Goal: Navigation & Orientation: Find specific page/section

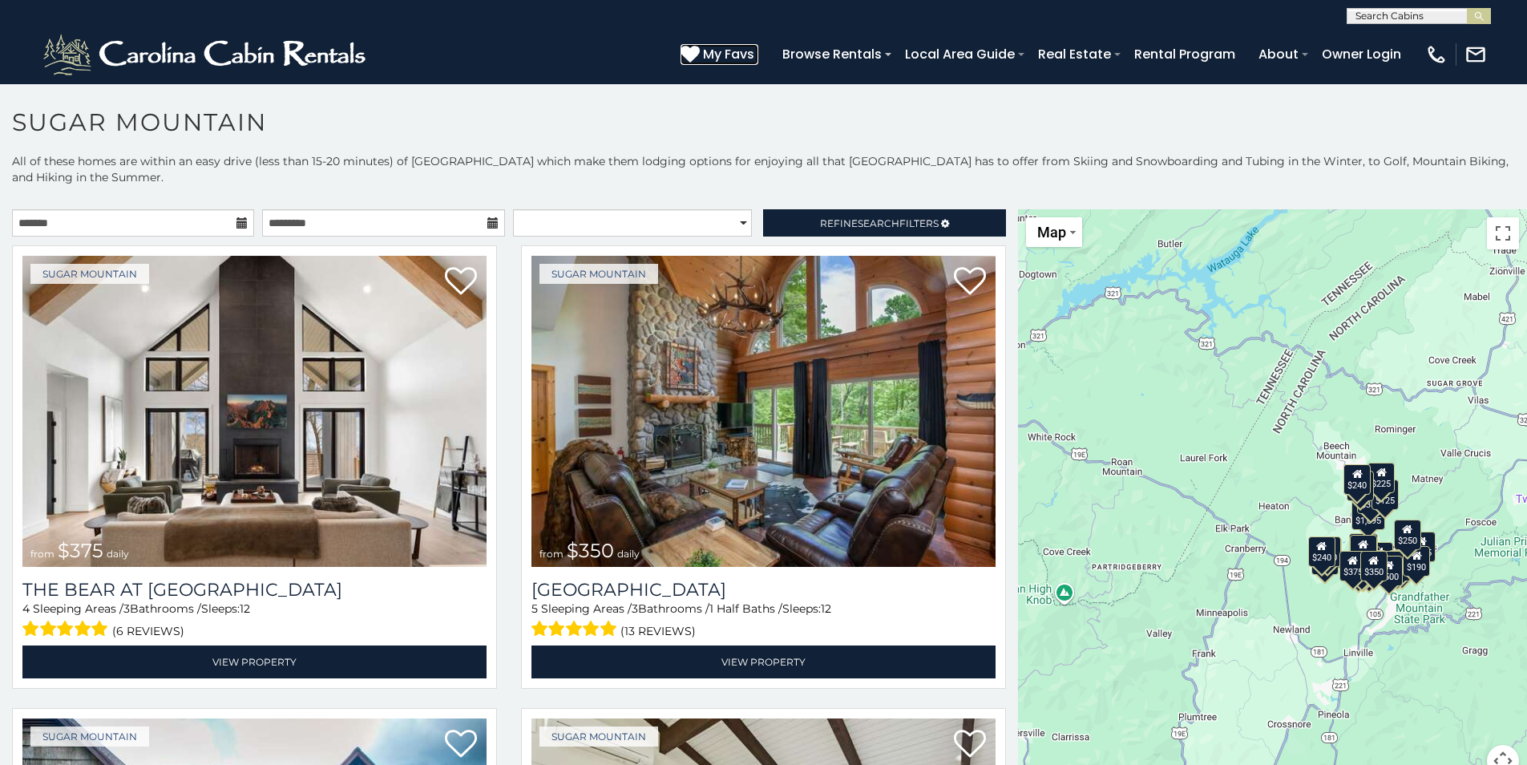
click at [746, 59] on span "My Favs" at bounding box center [728, 54] width 51 height 20
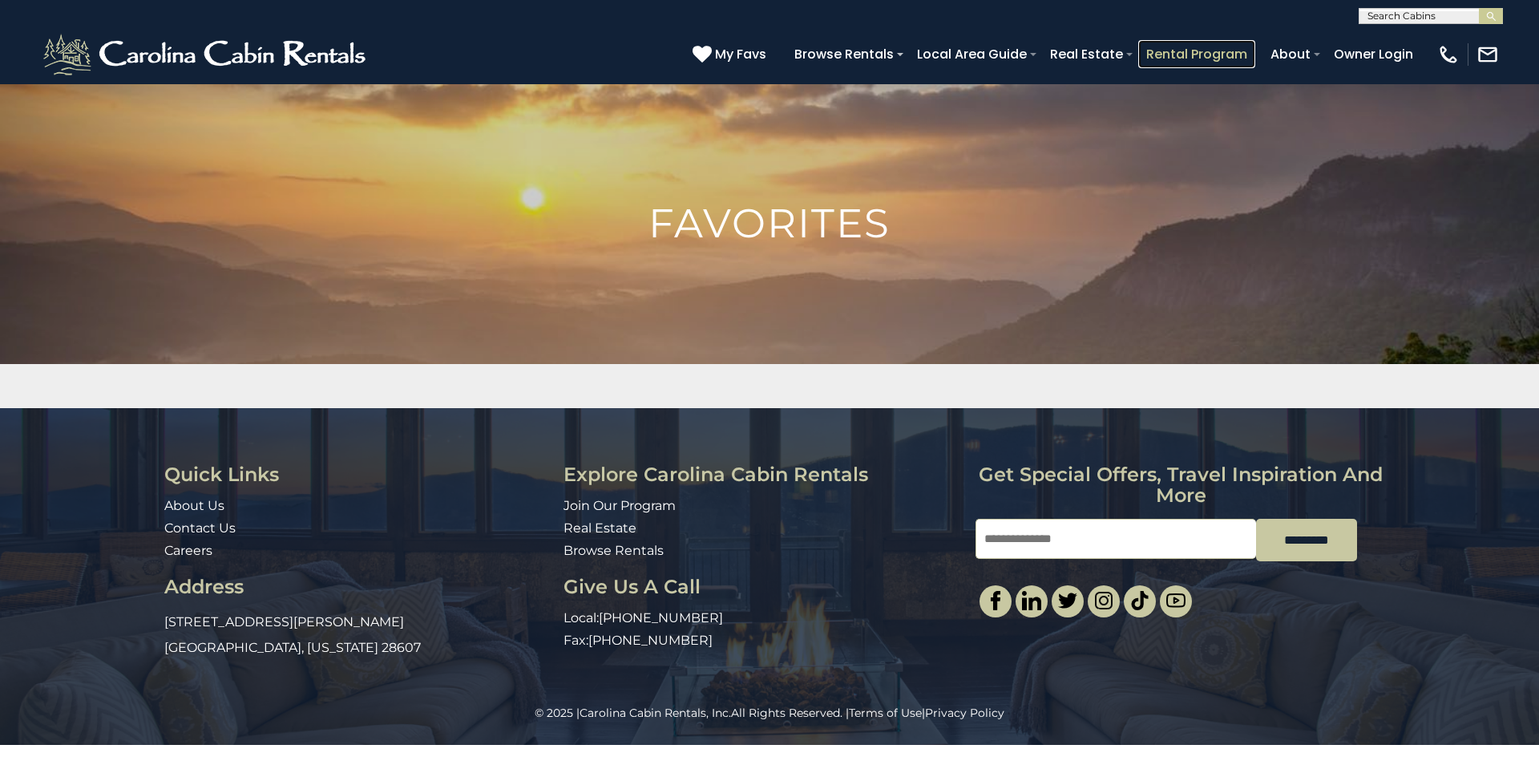
click at [1149, 59] on link "Rental Program" at bounding box center [1196, 54] width 117 height 28
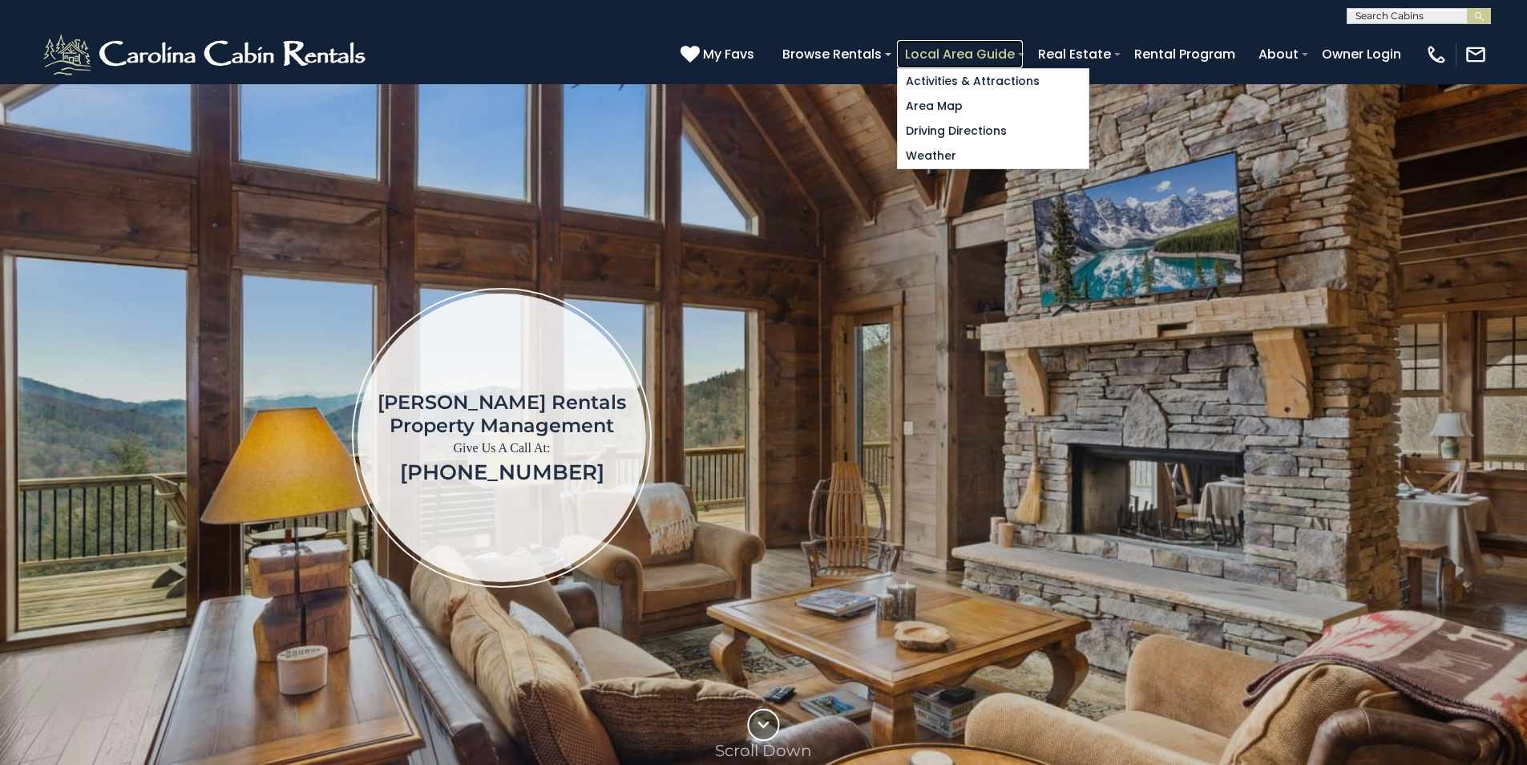
click at [1012, 58] on link "Local Area Guide" at bounding box center [960, 54] width 126 height 28
